Goal: Task Accomplishment & Management: Manage account settings

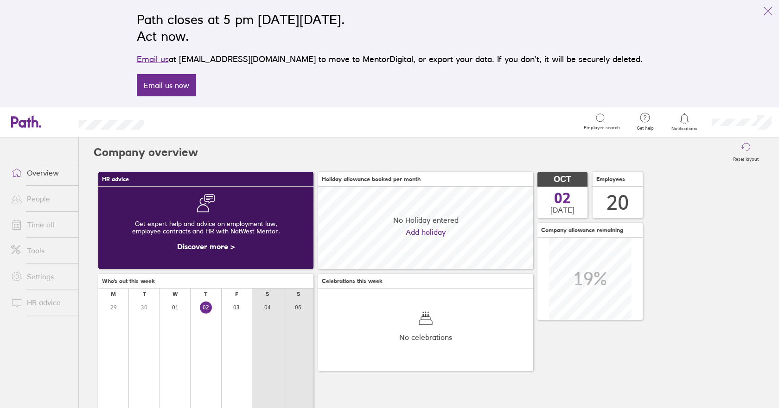
scroll to position [83, 215]
click at [39, 229] on link "Time off" at bounding box center [41, 225] width 75 height 19
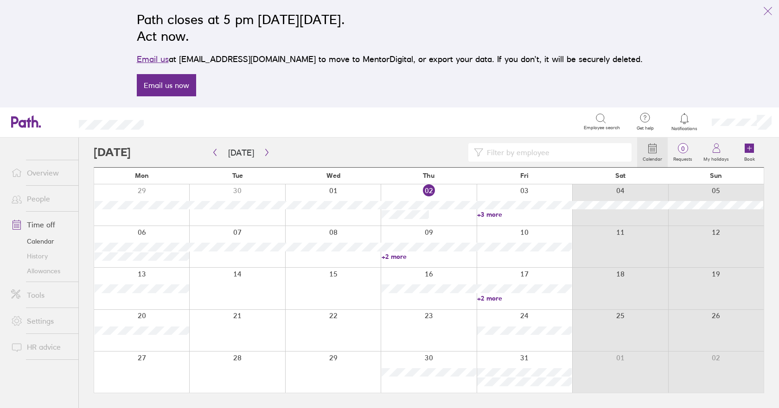
click at [52, 269] on link "Allowances" at bounding box center [41, 271] width 75 height 15
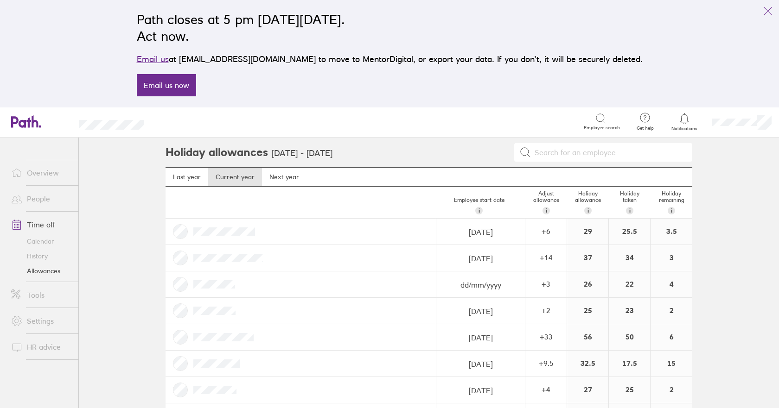
click at [46, 241] on link "Calendar" at bounding box center [41, 241] width 75 height 15
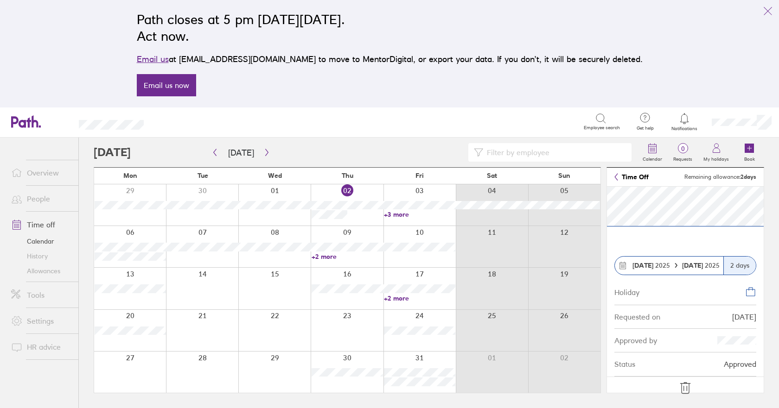
click at [681, 386] on icon at bounding box center [685, 388] width 10 height 11
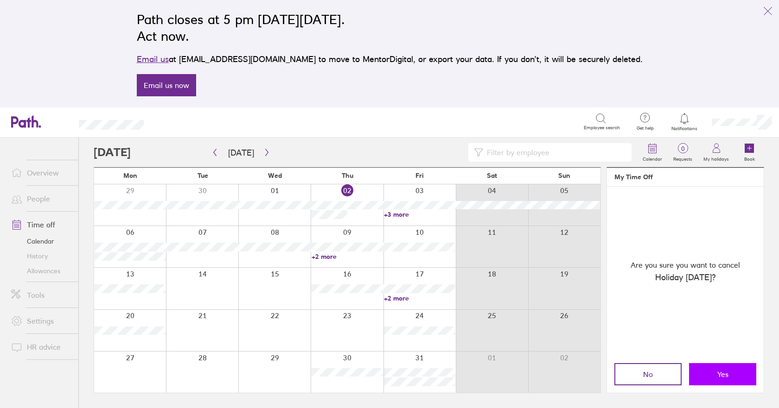
click at [723, 374] on span "Yes" at bounding box center [722, 374] width 11 height 8
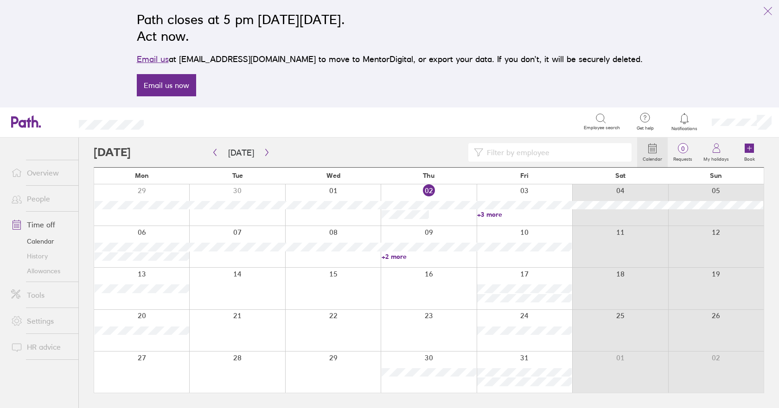
click at [555, 278] on div at bounding box center [524, 288] width 95 height 41
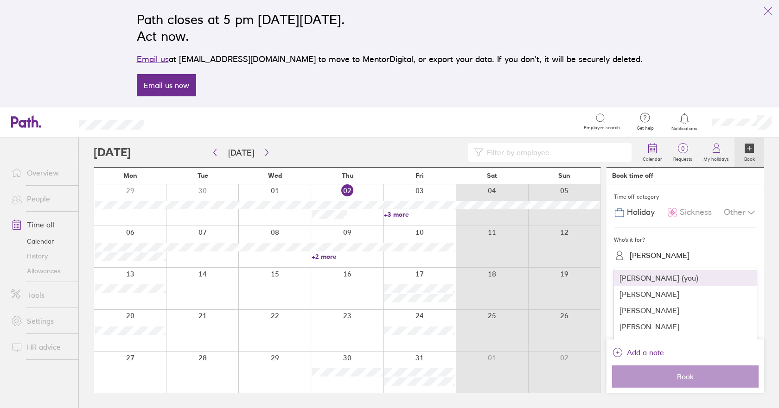
click at [645, 257] on div "[PERSON_NAME]" at bounding box center [659, 255] width 60 height 9
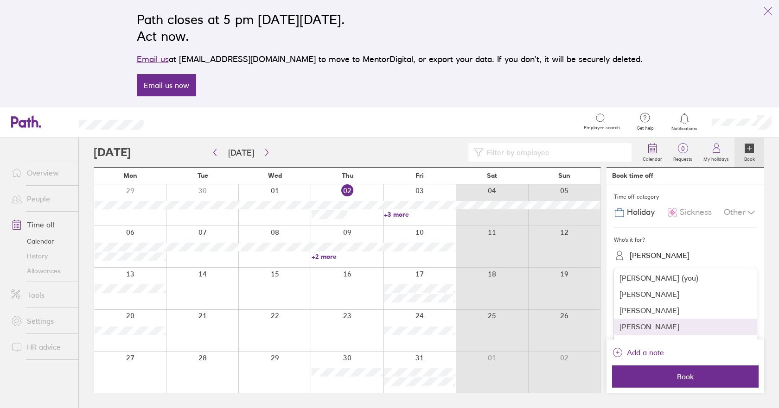
click at [644, 329] on div "[PERSON_NAME]" at bounding box center [685, 327] width 143 height 16
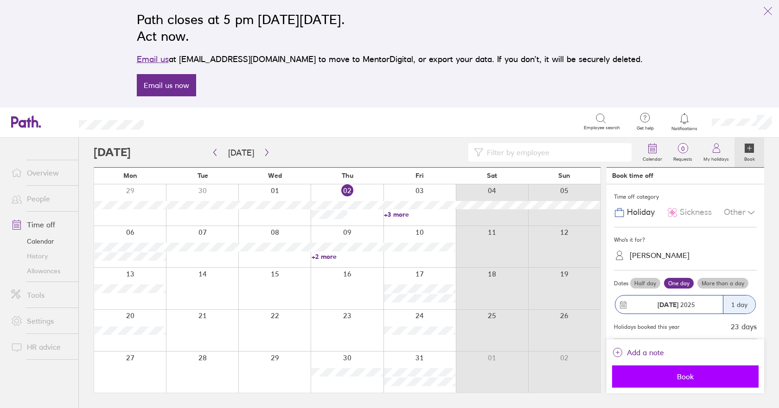
click at [672, 373] on span "Book" at bounding box center [685, 377] width 134 height 8
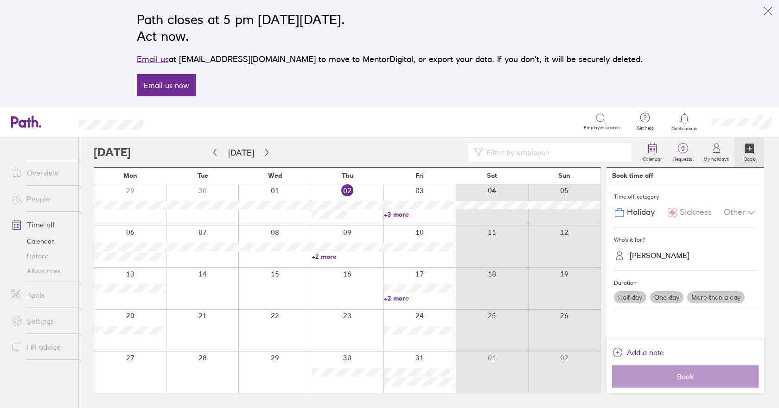
click at [400, 299] on link "+2 more" at bounding box center [419, 298] width 71 height 8
click at [55, 273] on link "Allowances" at bounding box center [41, 271] width 75 height 15
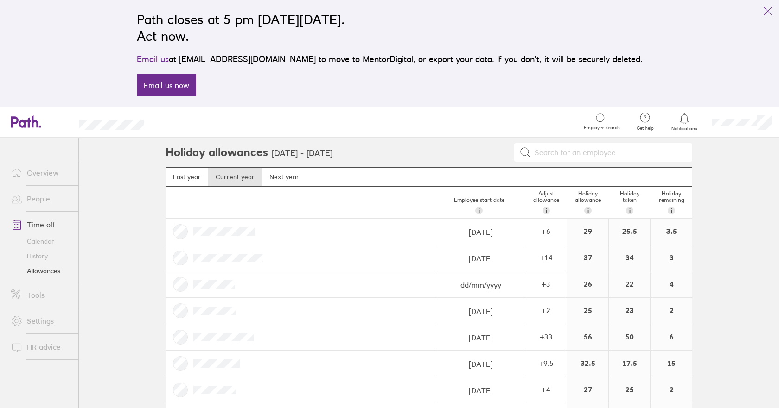
click at [39, 242] on link "Calendar" at bounding box center [41, 241] width 75 height 15
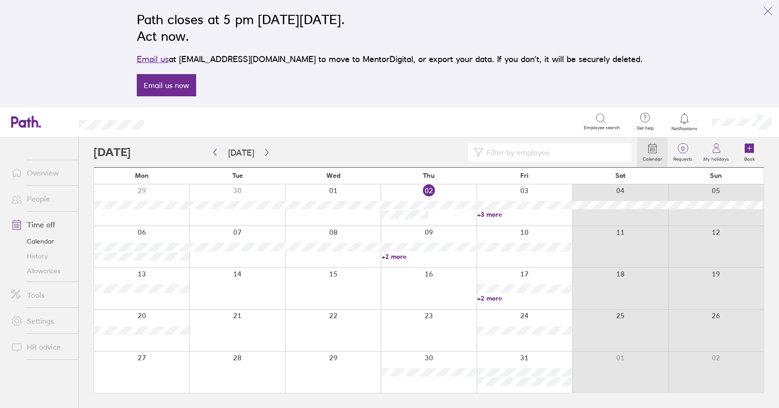
click at [43, 272] on link "Allowances" at bounding box center [41, 271] width 75 height 15
